Goal: Transaction & Acquisition: Subscribe to service/newsletter

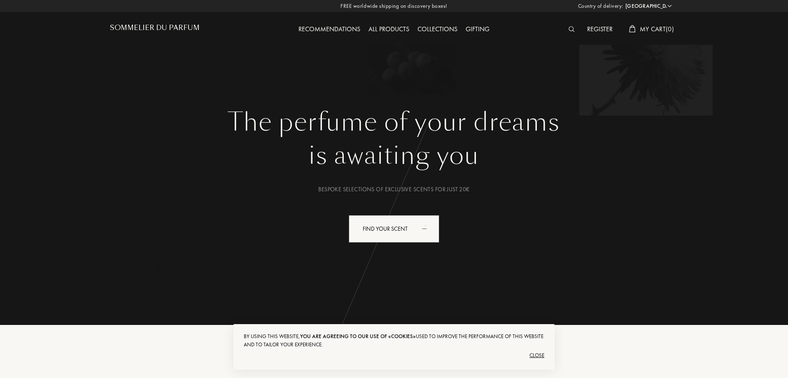
select select "CA"
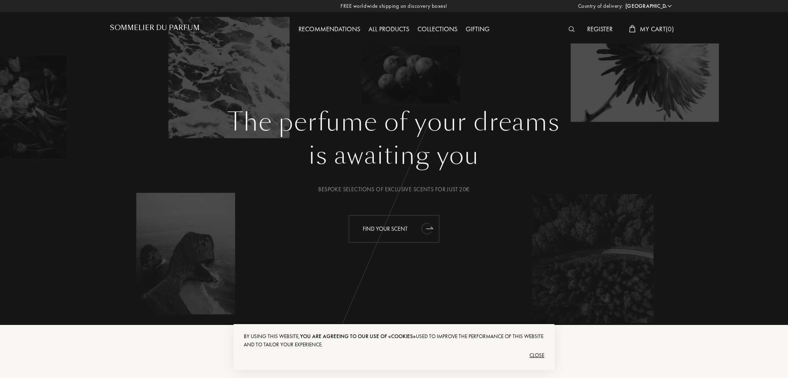
click at [387, 229] on div "Find your scent" at bounding box center [394, 229] width 91 height 28
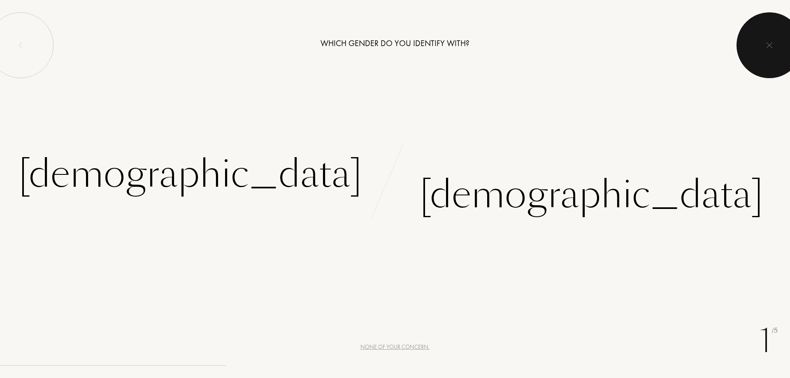
click at [754, 41] on div at bounding box center [770, 45] width 66 height 66
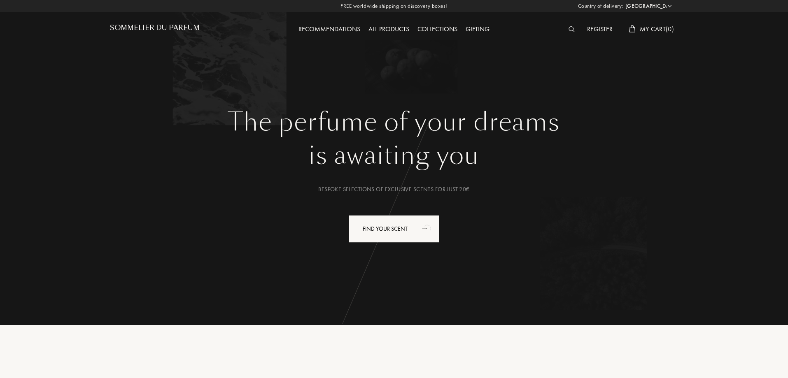
select select "CA"
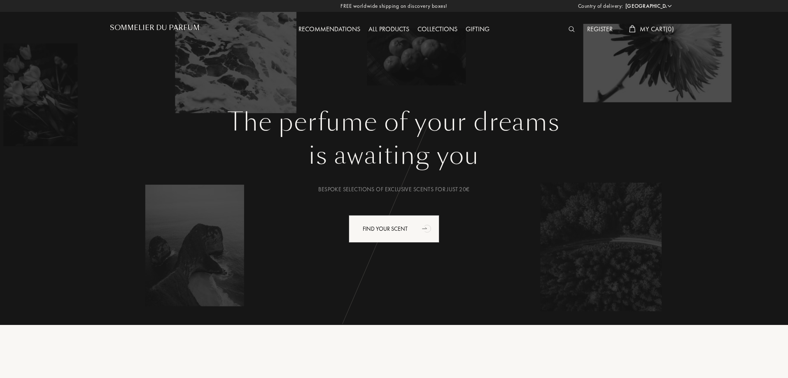
click at [598, 29] on div "Register" at bounding box center [600, 29] width 34 height 11
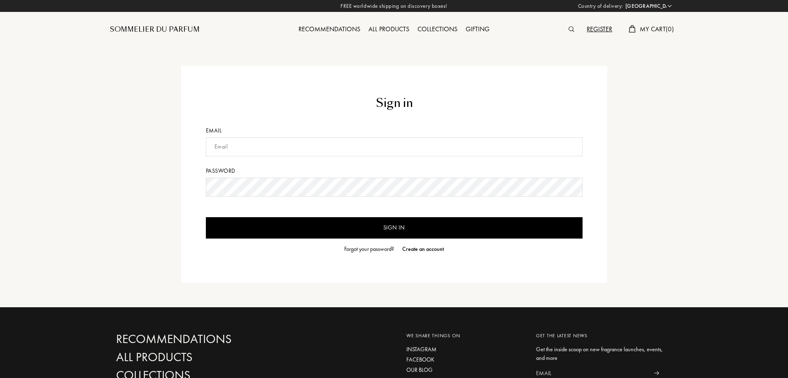
select select "CA"
click at [258, 145] on input "text" at bounding box center [394, 146] width 377 height 19
type input "saghal.zen@gmail.com"
click at [439, 225] on input "Sign in" at bounding box center [394, 227] width 377 height 21
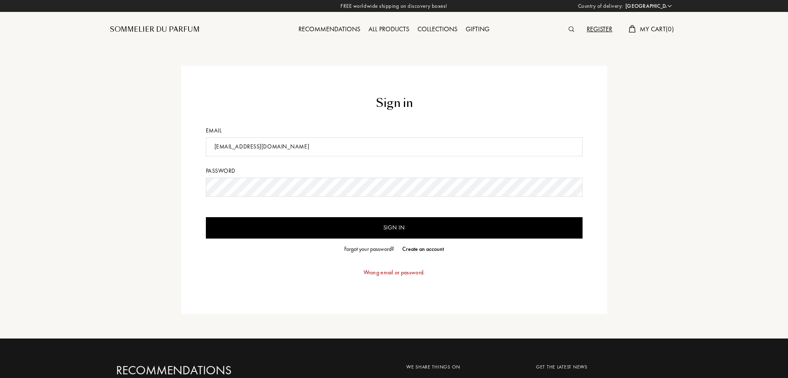
click at [456, 221] on input "Sign in" at bounding box center [394, 227] width 377 height 21
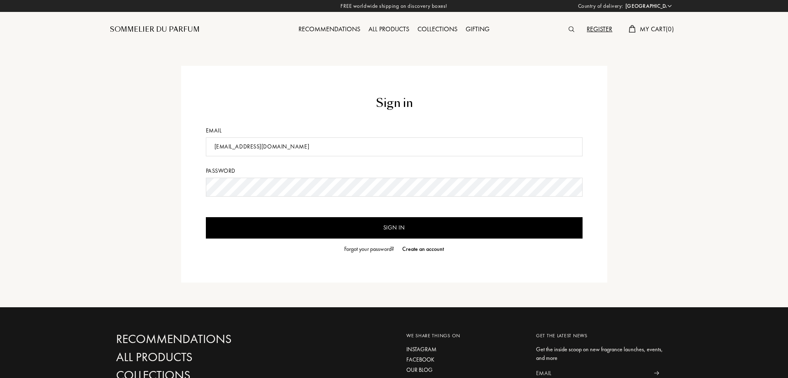
click at [373, 249] on div "Forgot your password?" at bounding box center [369, 249] width 50 height 9
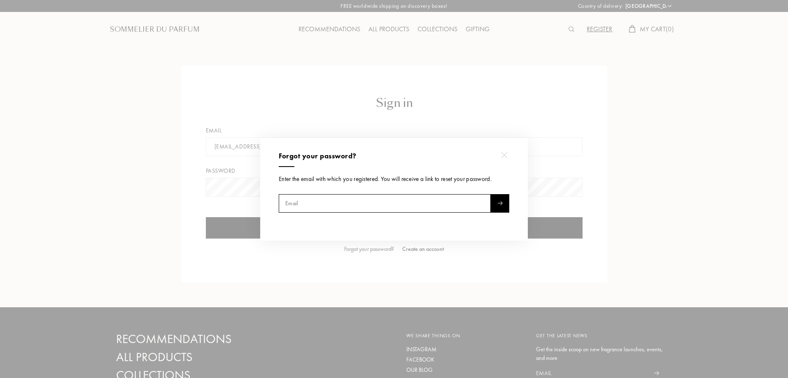
click at [434, 205] on input "text" at bounding box center [385, 203] width 212 height 19
type input "saghal.zen@gmail.com"
click at [508, 205] on div at bounding box center [500, 203] width 19 height 19
click at [508, 156] on div at bounding box center [504, 155] width 19 height 19
